Goal: Entertainment & Leisure: Consume media (video, audio)

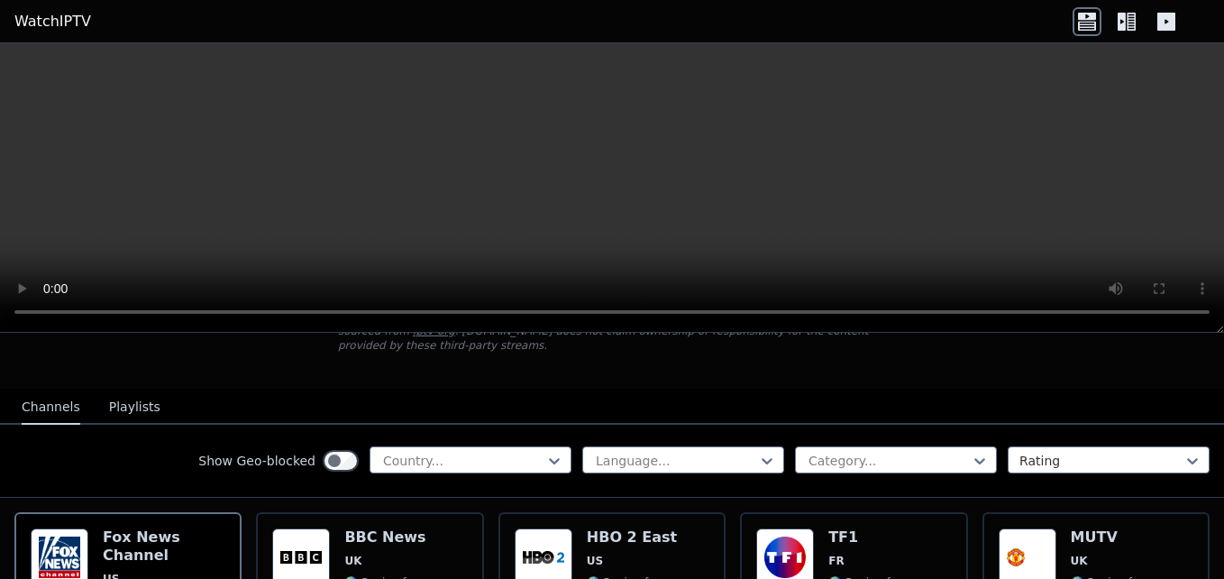
scroll to position [170, 0]
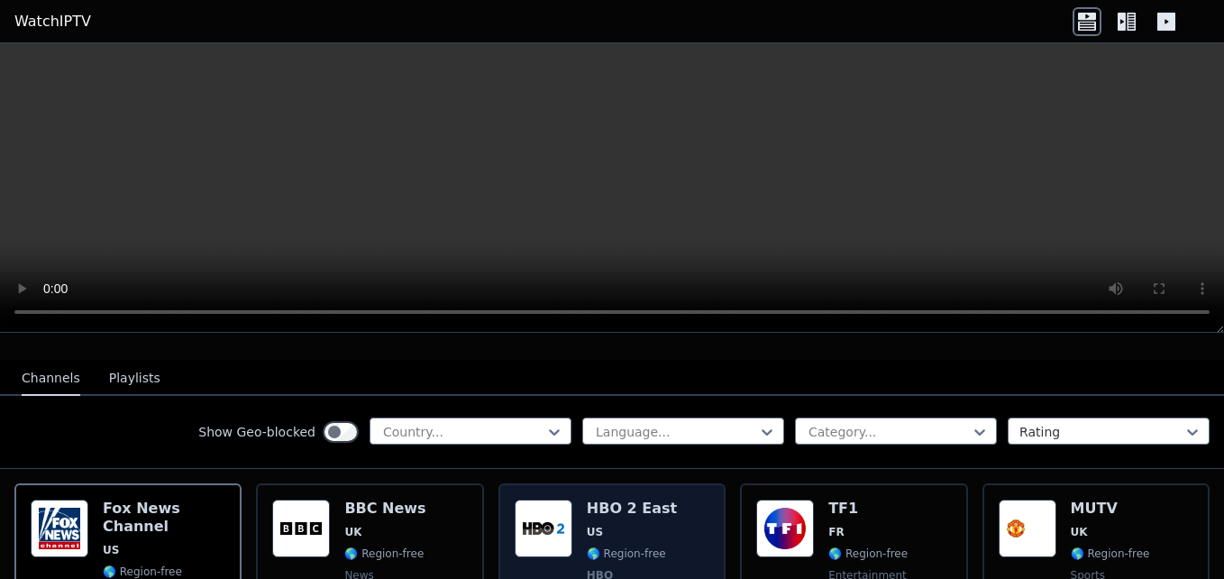
click at [587, 523] on div "HBO 2 East US 🌎 Region-free HBO movies series eng spa" at bounding box center [632, 565] width 90 height 133
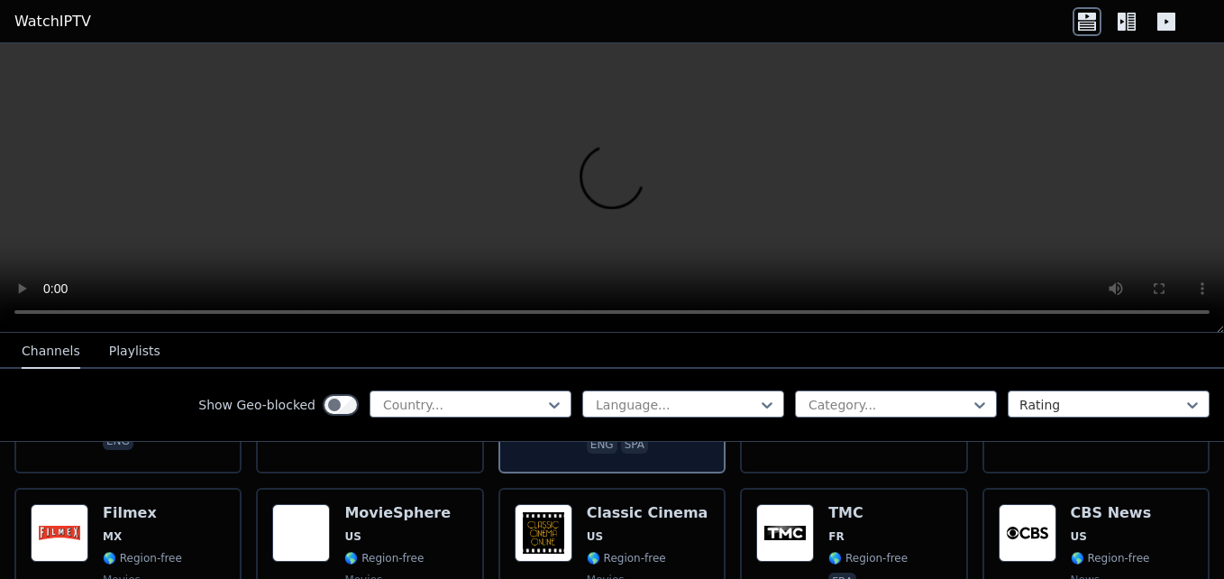
scroll to position [349, 0]
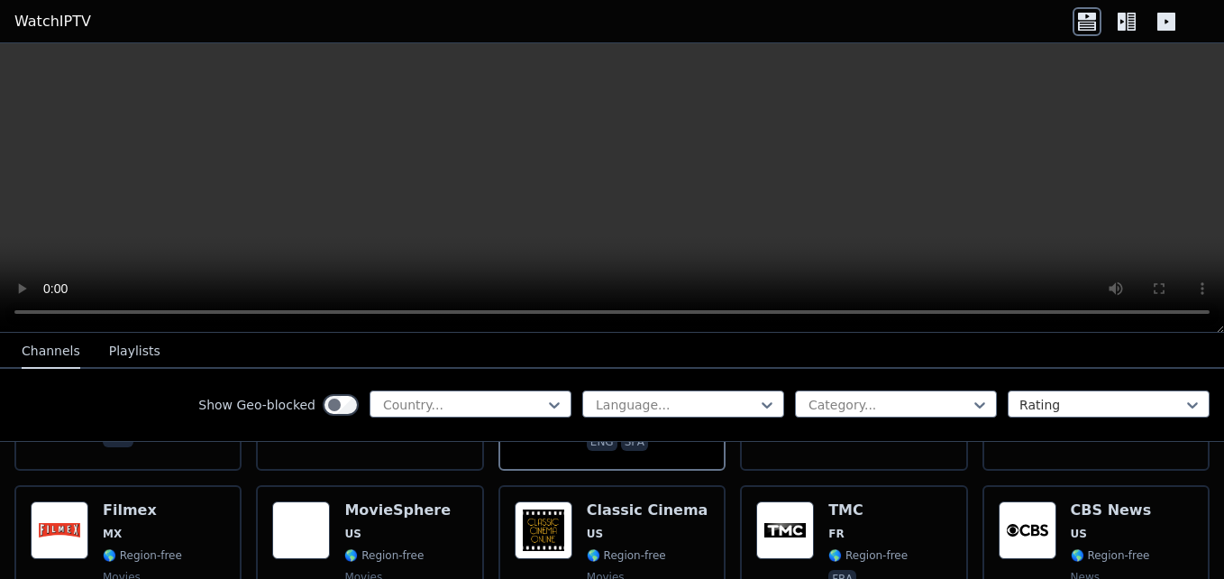
click at [124, 355] on button "Playlists" at bounding box center [134, 351] width 51 height 34
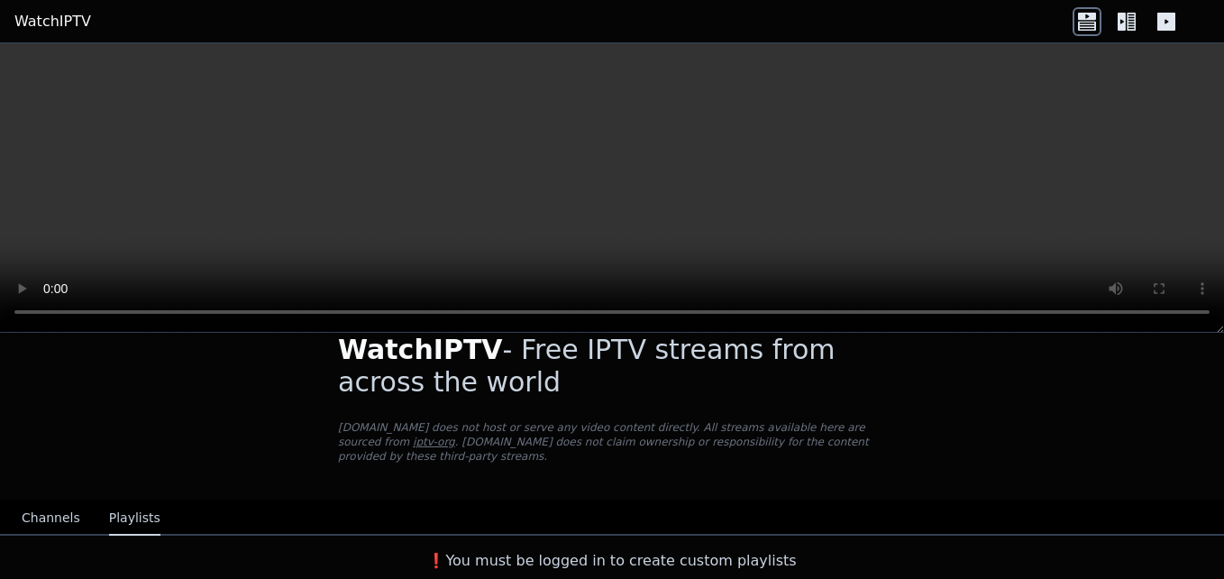
scroll to position [31, 0]
click at [41, 515] on button "Channels" at bounding box center [51, 518] width 59 height 34
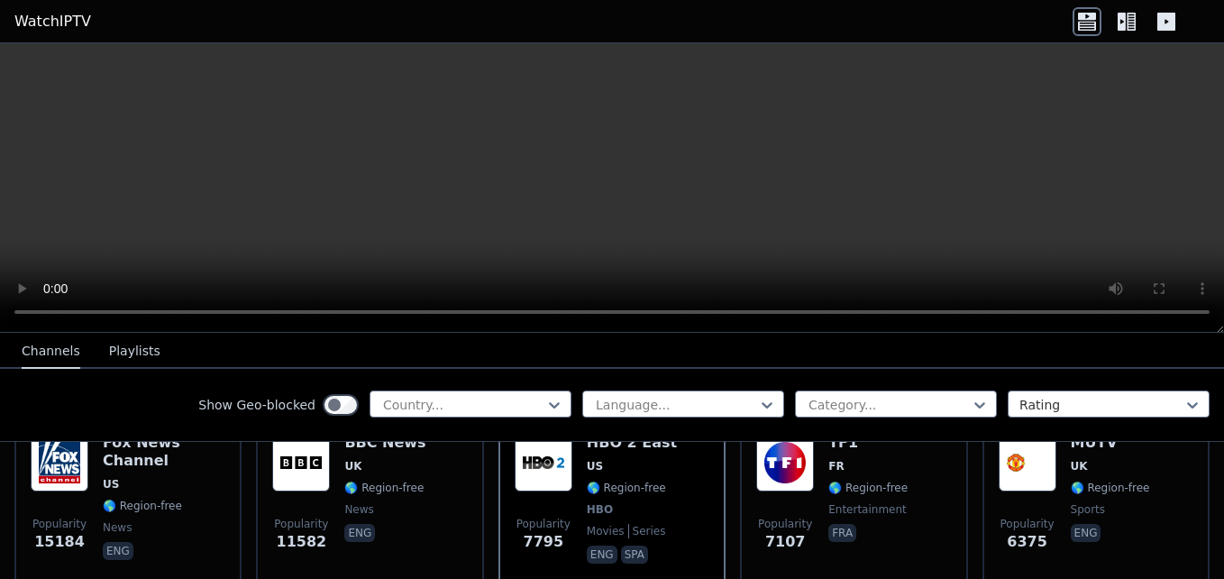
scroll to position [239, 0]
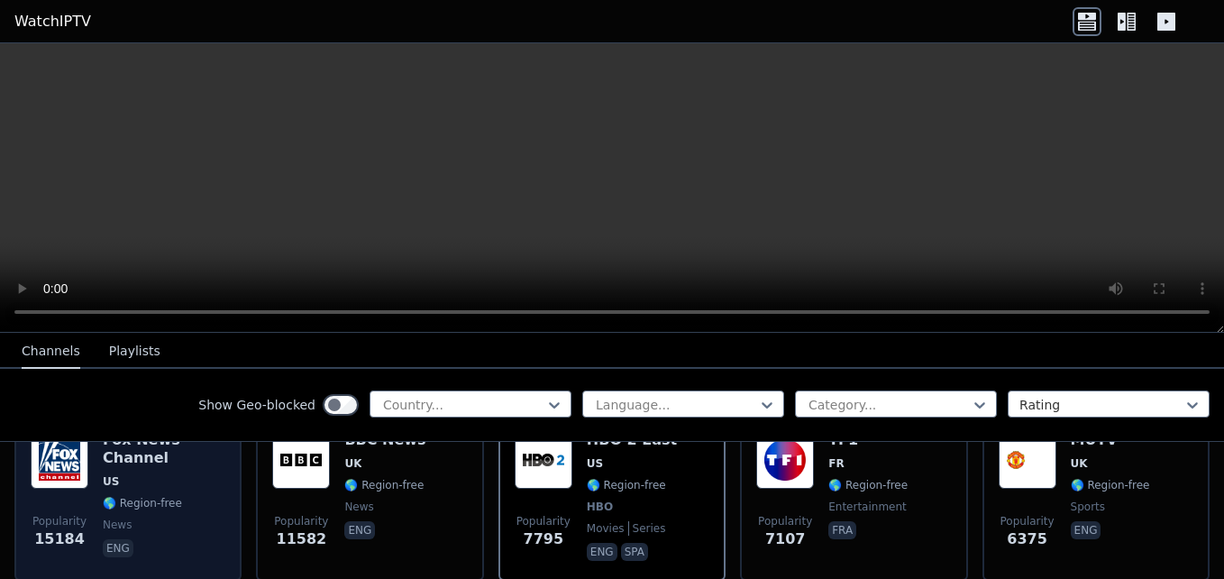
click at [59, 486] on img at bounding box center [60, 460] width 58 height 58
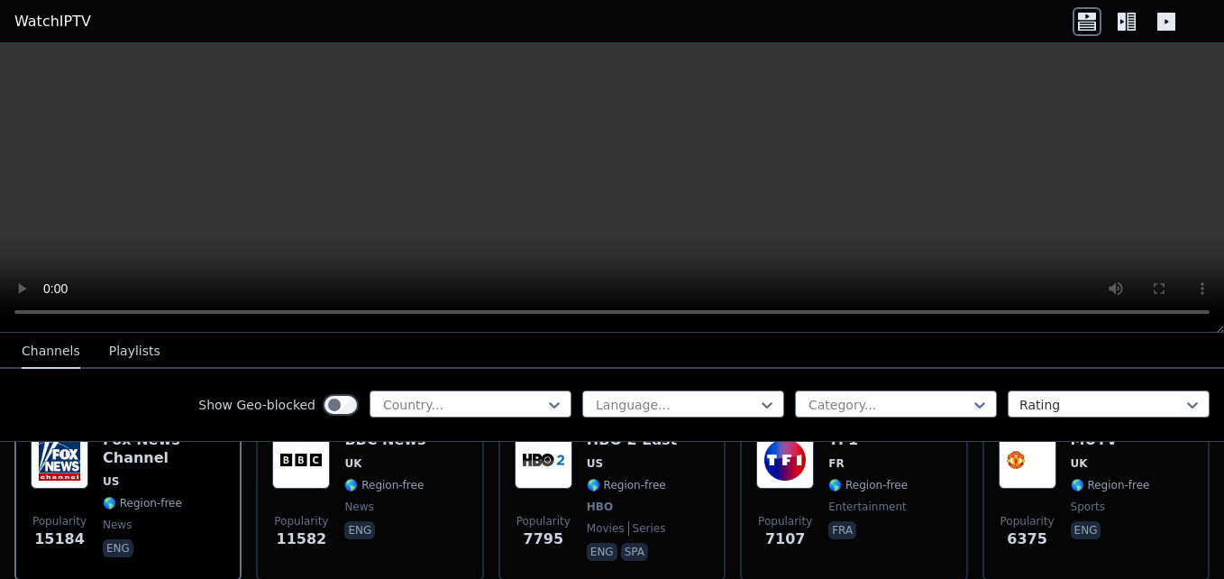
click at [44, 20] on link "WatchIPTV" at bounding box center [52, 22] width 77 height 22
click at [1126, 20] on icon at bounding box center [1126, 21] width 29 height 29
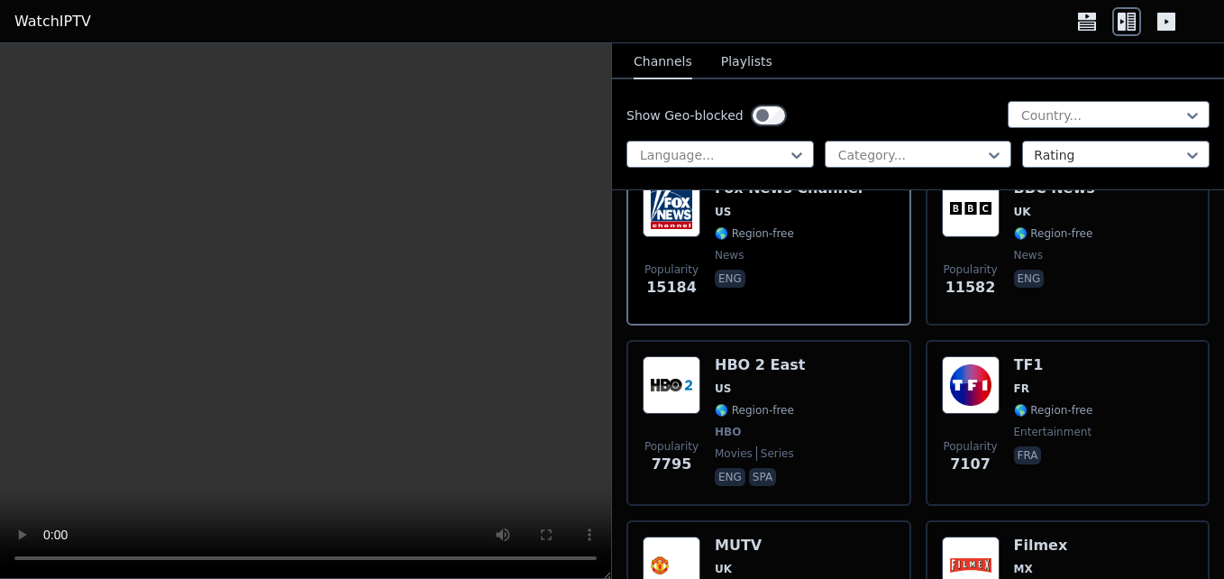
click at [1165, 25] on icon at bounding box center [1166, 22] width 18 height 18
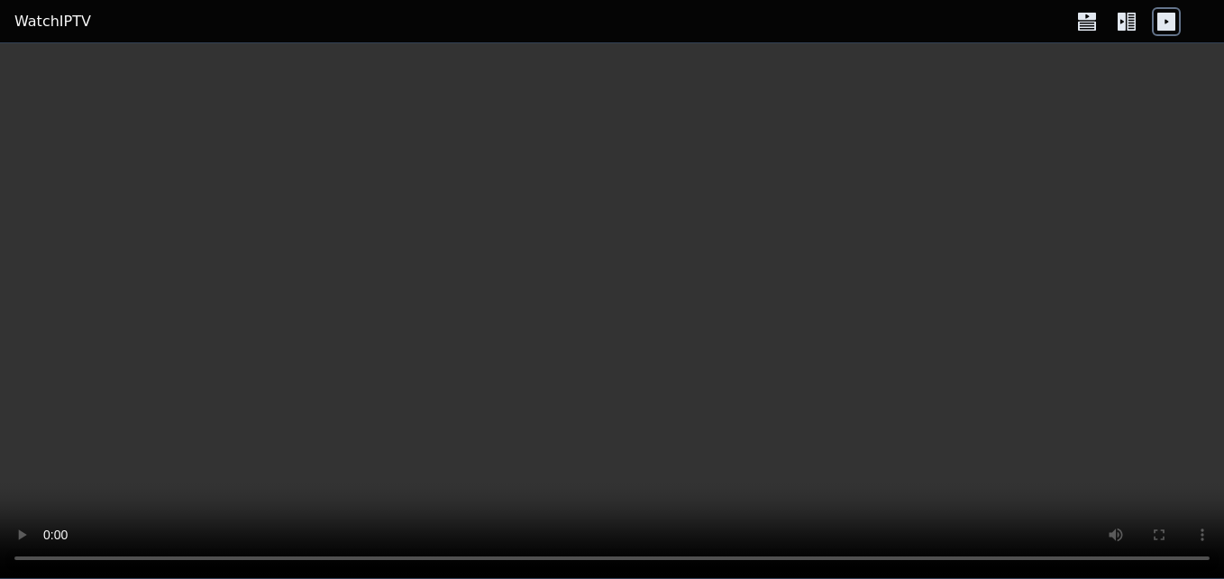
click at [1121, 24] on icon at bounding box center [1121, 22] width 8 height 18
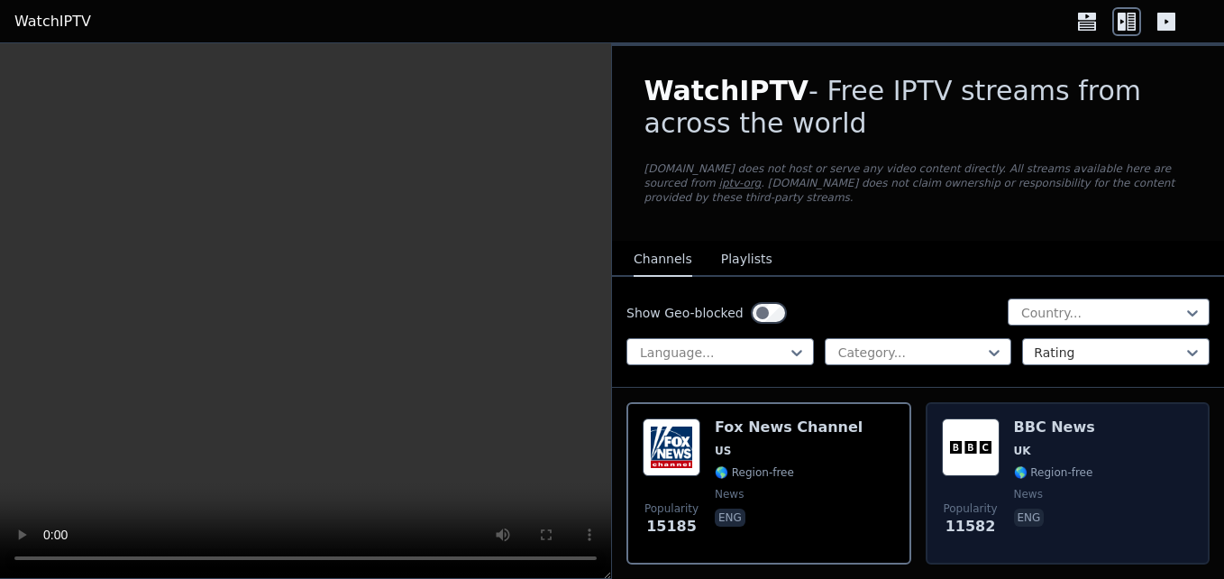
click at [1086, 474] on div "Popularity 11582 BBC News UK 🌎 Region-free news eng" at bounding box center [1068, 483] width 252 height 130
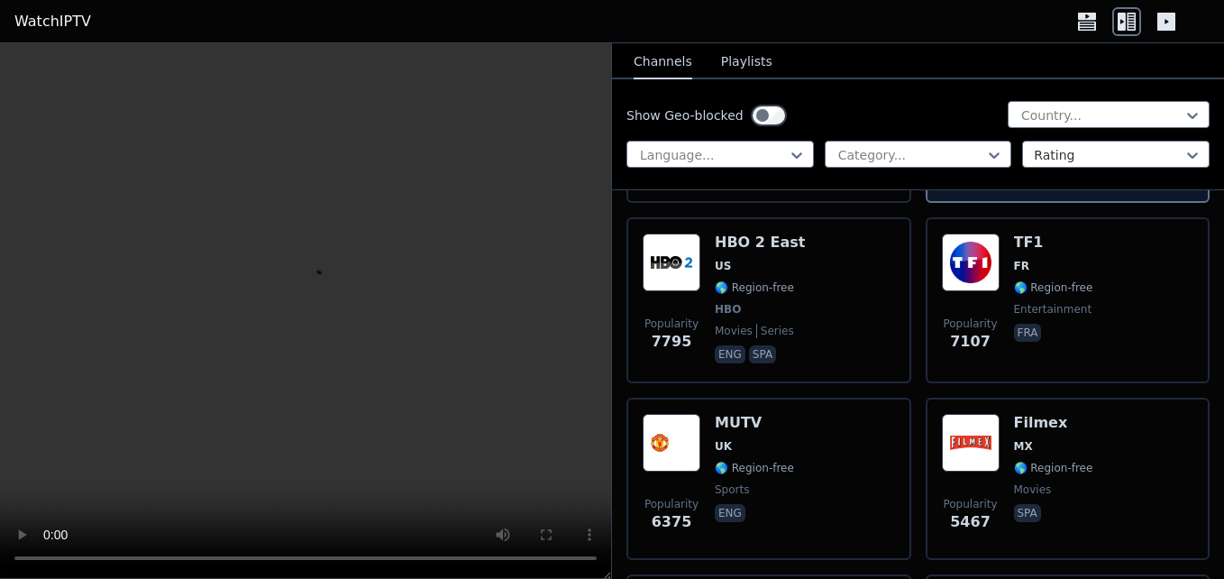
scroll to position [458, 0]
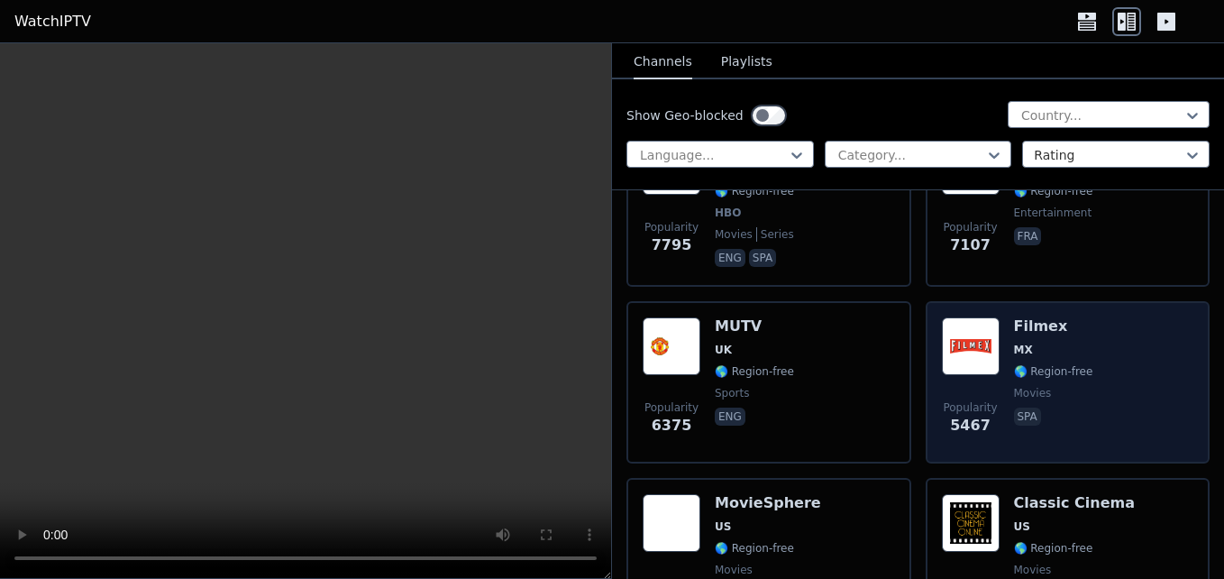
click at [1089, 369] on div "Popularity 5467 Filmex MX 🌎 Region-free movies spa" at bounding box center [1068, 382] width 252 height 130
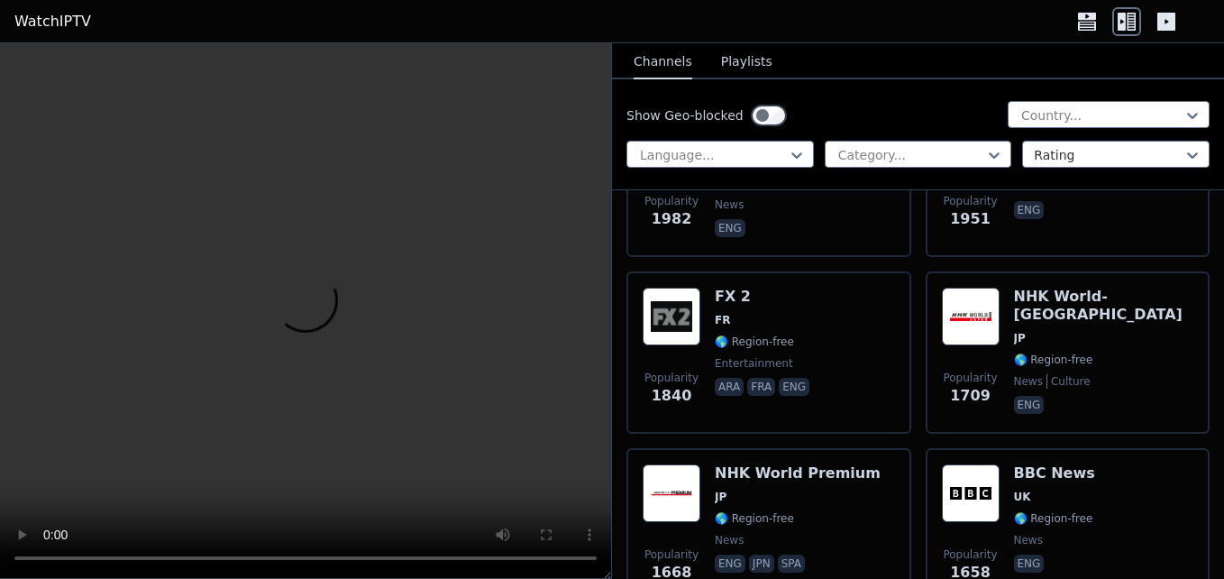
scroll to position [2634, 0]
